Goal: Find specific page/section: Find specific page/section

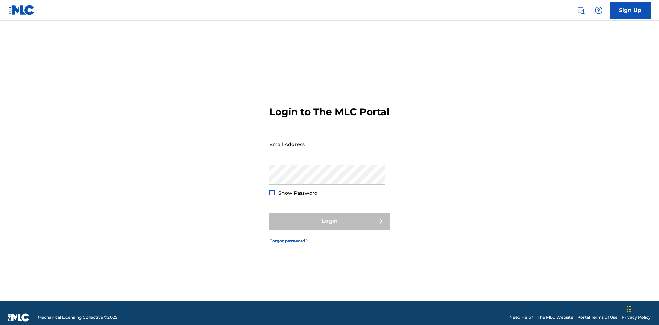
scroll to position [9, 0]
click at [328, 141] on input "Email Address" at bounding box center [327, 145] width 116 height 20
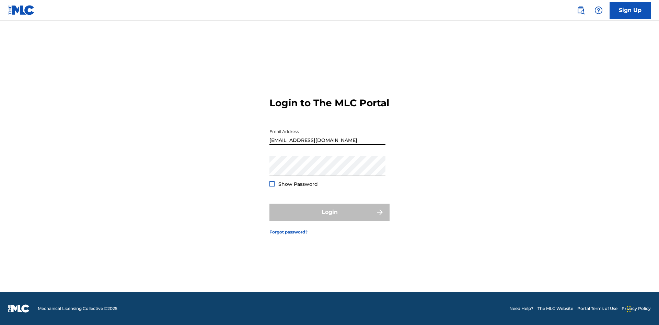
type input "XenaSongwriter@gmail.com"
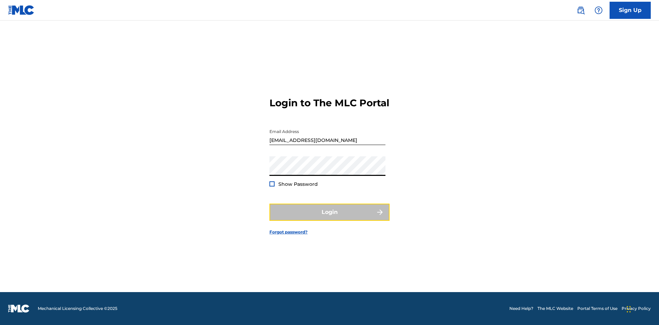
click at [330, 218] on button "Login" at bounding box center [329, 212] width 120 height 17
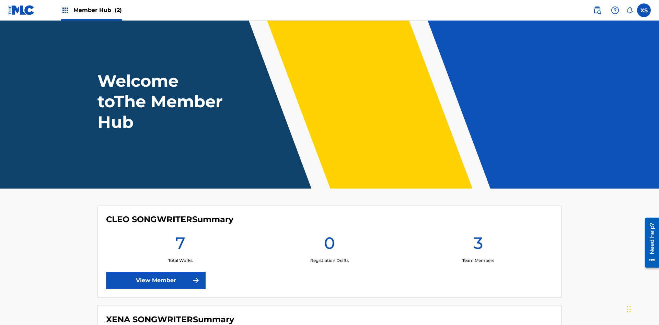
click at [97, 10] on span "Member Hub (2)" at bounding box center [97, 10] width 48 height 8
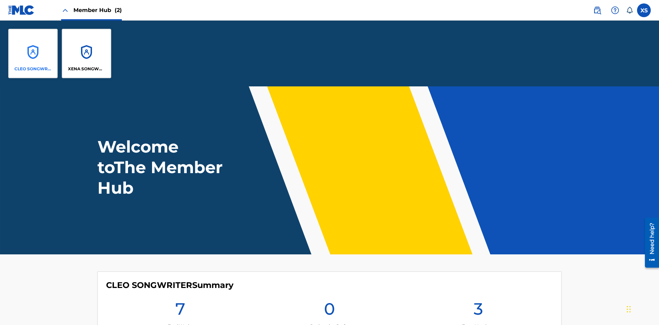
click at [33, 69] on p "CLEO SONGWRITER" at bounding box center [32, 69] width 37 height 6
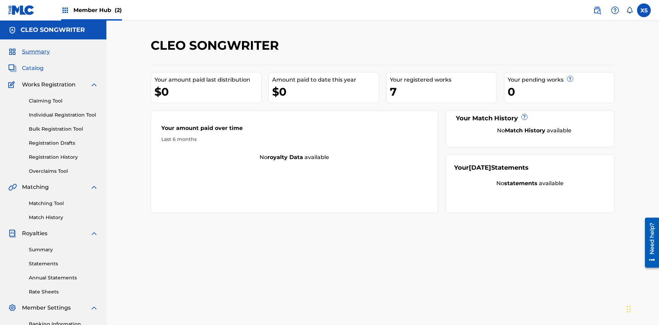
click at [33, 64] on span "Catalog" at bounding box center [33, 68] width 22 height 8
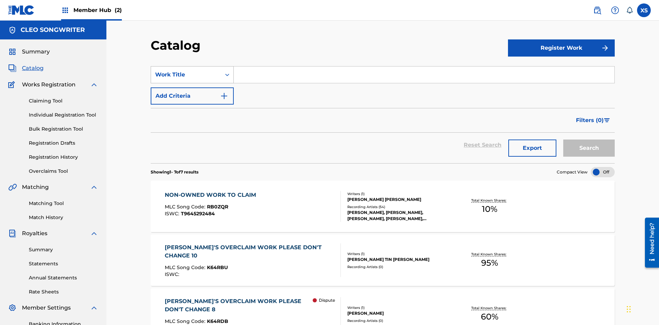
click at [186, 71] on div "Work Title" at bounding box center [186, 75] width 62 height 8
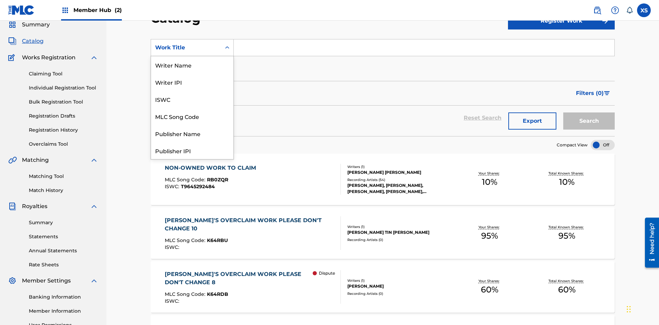
scroll to position [103, 0]
click at [192, 151] on div "Work Title" at bounding box center [192, 150] width 82 height 17
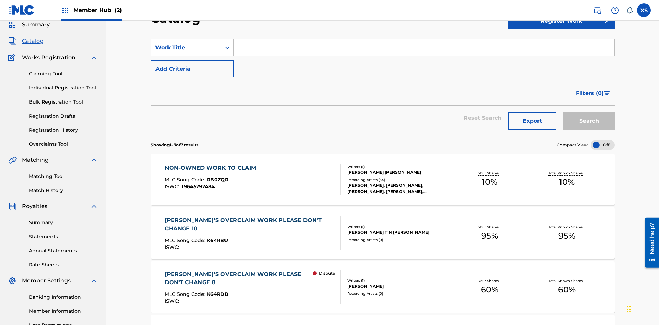
click at [424, 49] on input "Search Form" at bounding box center [424, 47] width 381 height 16
